Goal: Information Seeking & Learning: Learn about a topic

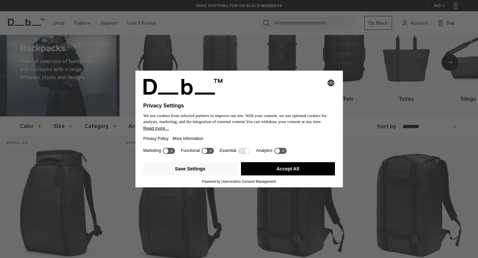
click at [290, 166] on button "Accept All" at bounding box center [288, 168] width 94 height 13
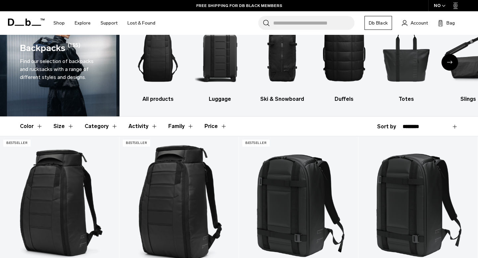
click at [24, 23] on icon at bounding box center [26, 22] width 36 height 7
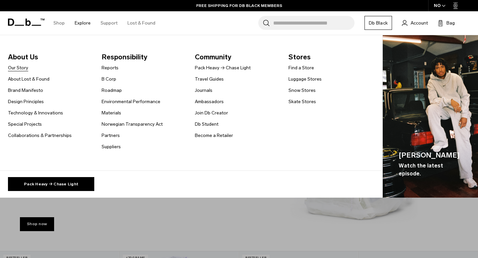
click at [18, 68] on link "Our Story" at bounding box center [18, 67] width 20 height 7
